Goal: Information Seeking & Learning: Learn about a topic

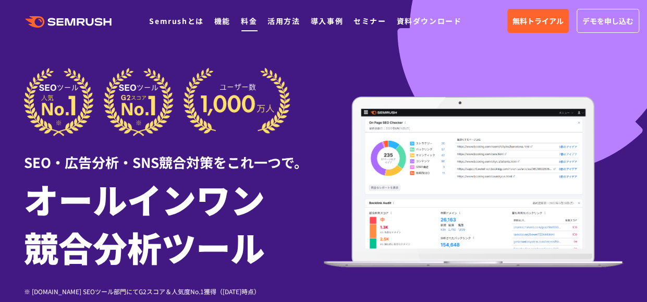
click at [248, 20] on link "料金" at bounding box center [249, 21] width 16 height 10
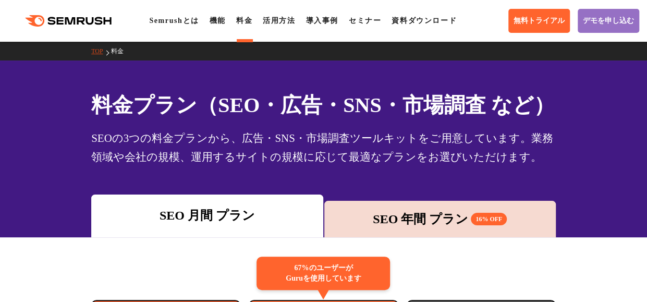
click at [365, 209] on div "SEO 年間 プラン 16% OFF" at bounding box center [439, 218] width 221 height 19
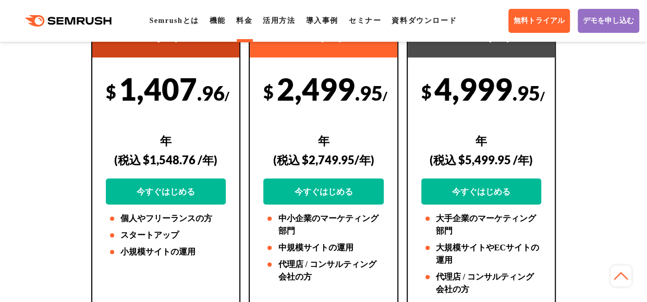
scroll to position [290, 0]
